Goal: Task Accomplishment & Management: Manage account settings

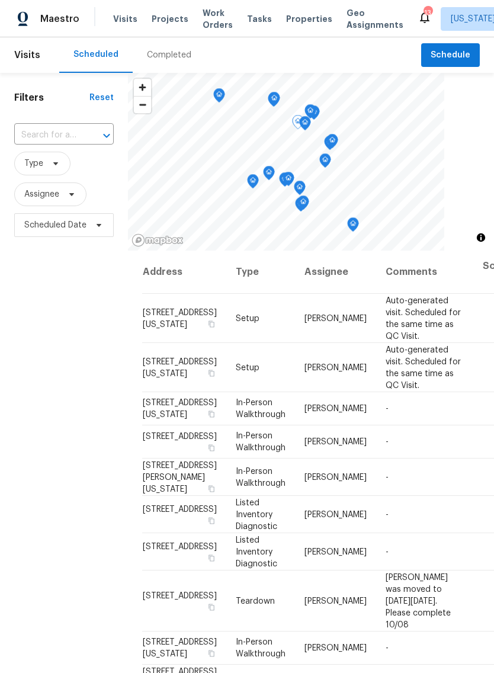
click at [0, 0] on icon at bounding box center [0, 0] width 0 height 0
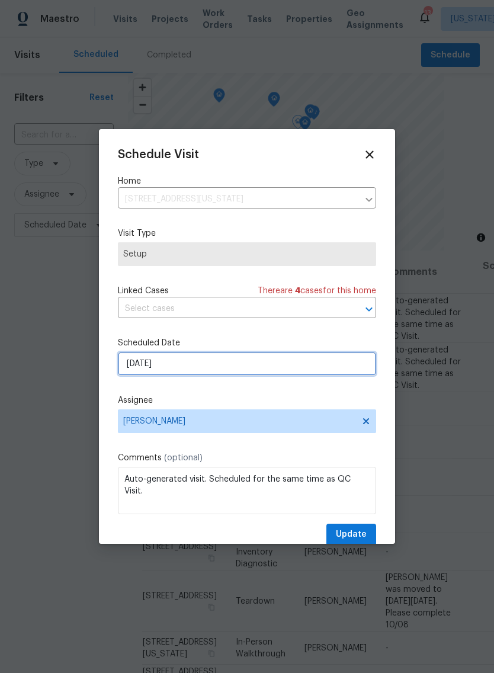
click at [252, 375] on input "10/6/2025" at bounding box center [247, 364] width 258 height 24
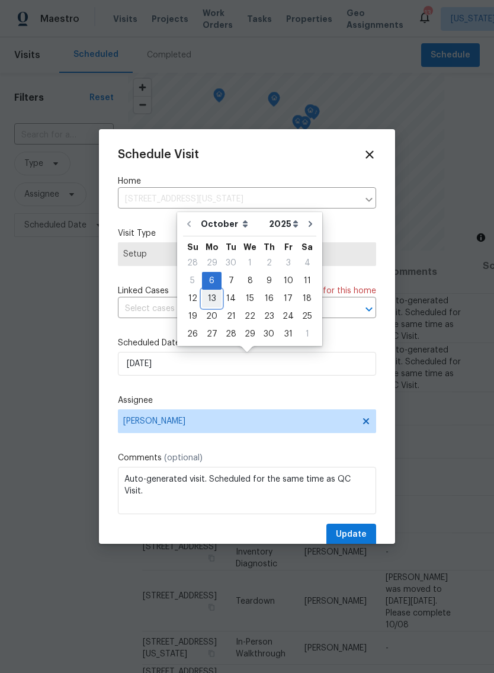
click at [210, 301] on div "13" at bounding box center [212, 298] width 20 height 17
type input "10/13/2025"
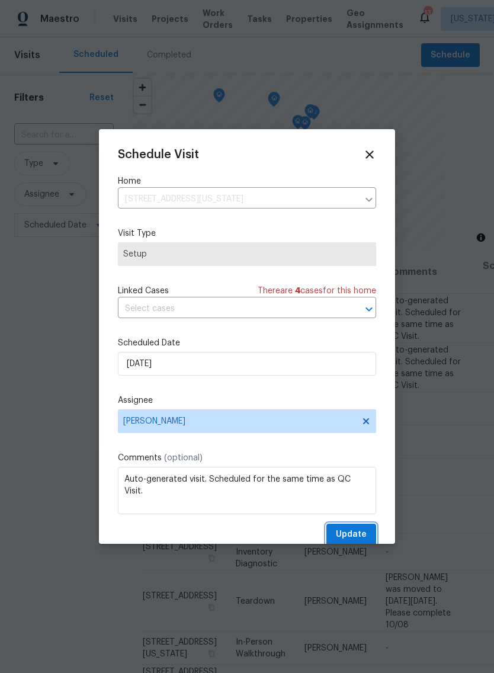
click at [351, 537] on span "Update" at bounding box center [351, 534] width 31 height 15
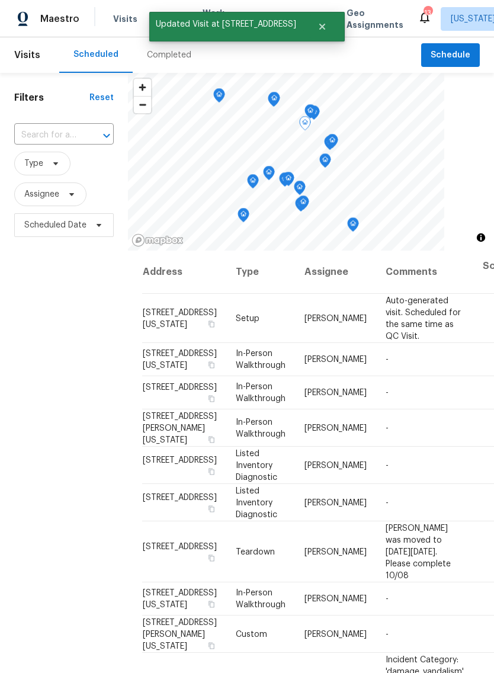
click at [0, 0] on icon at bounding box center [0, 0] width 0 height 0
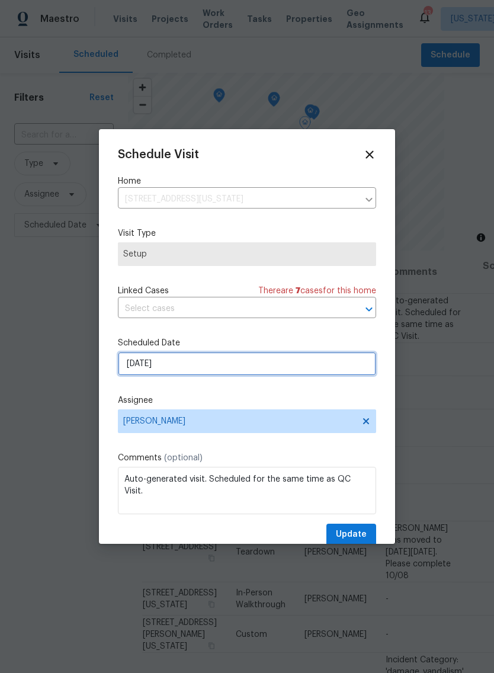
click at [246, 368] on input "10/7/2025" at bounding box center [247, 364] width 258 height 24
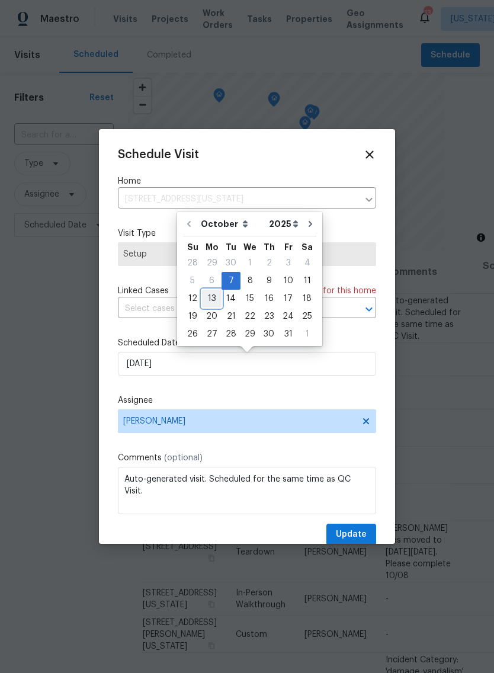
click at [207, 303] on div "13" at bounding box center [212, 298] width 20 height 17
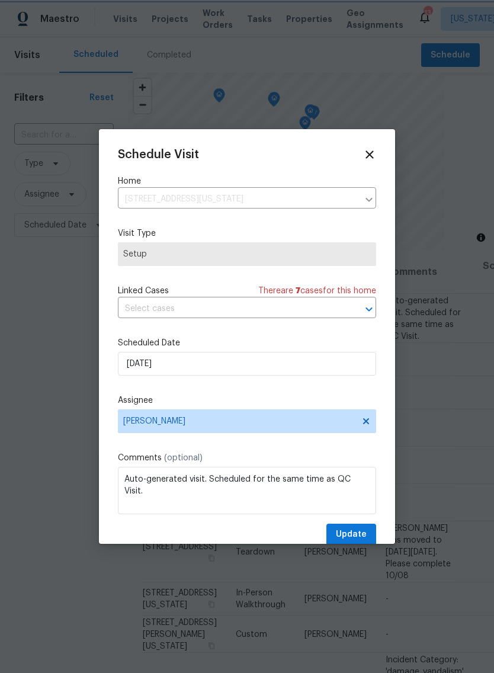
type input "10/13/2025"
click at [351, 533] on span "Update" at bounding box center [351, 534] width 31 height 15
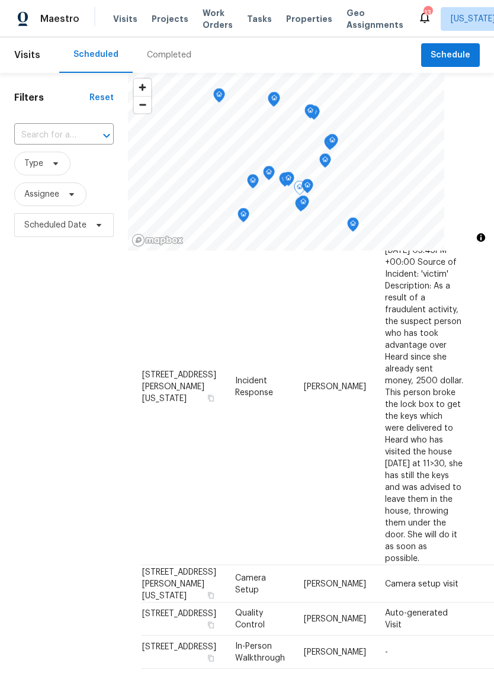
scroll to position [397, 1]
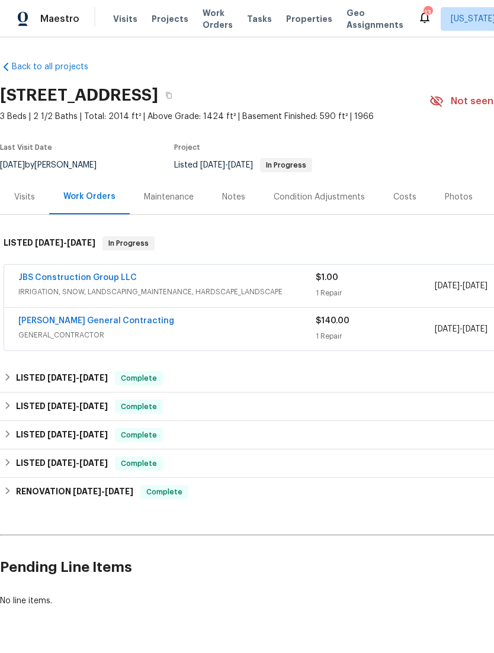
click at [176, 200] on div "Maintenance" at bounding box center [169, 197] width 50 height 12
